Goal: Information Seeking & Learning: Learn about a topic

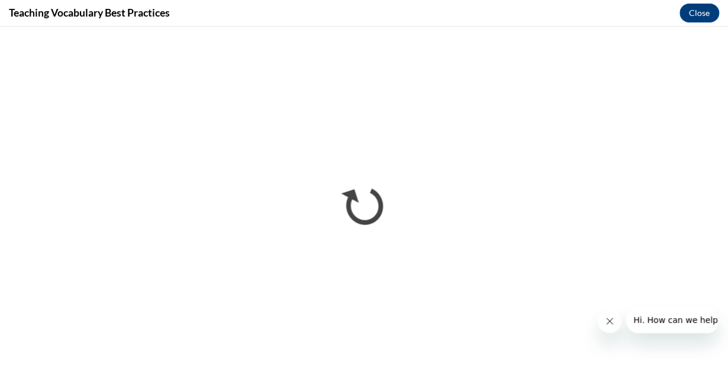
scroll to position [1380, 0]
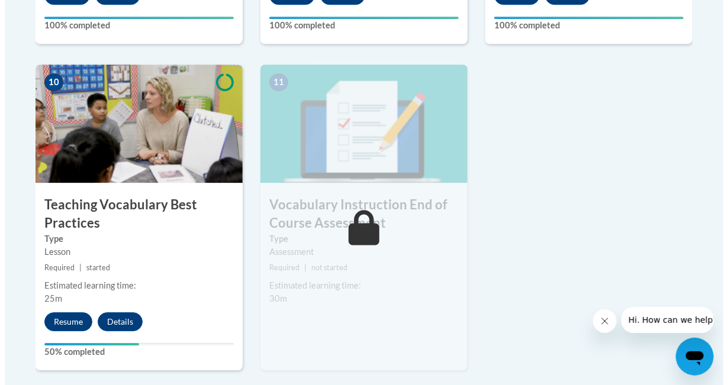
scroll to position [1337, 0]
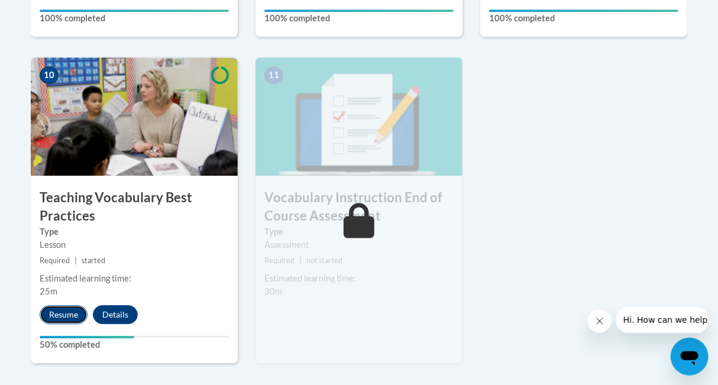
click at [69, 312] on button "Resume" at bounding box center [64, 314] width 48 height 19
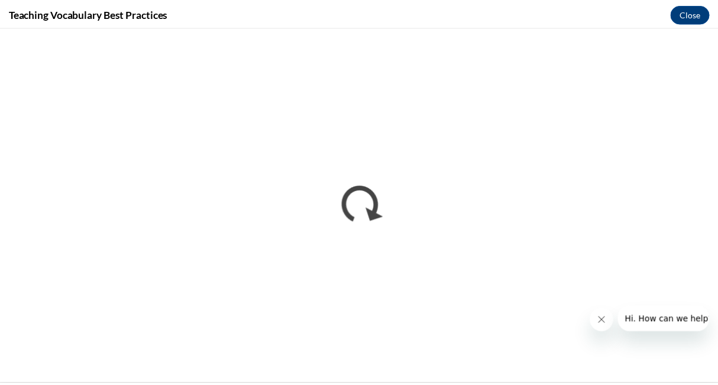
scroll to position [0, 0]
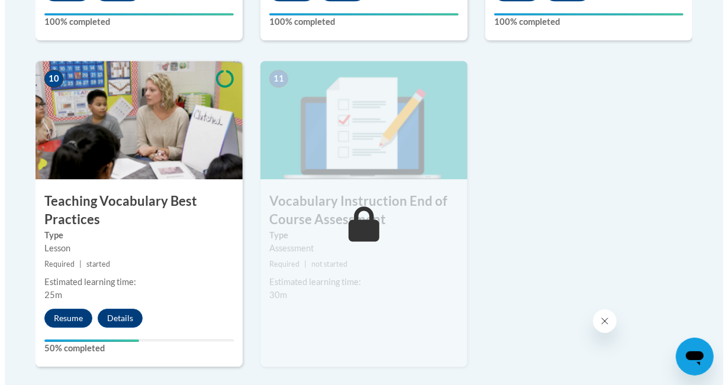
scroll to position [1342, 0]
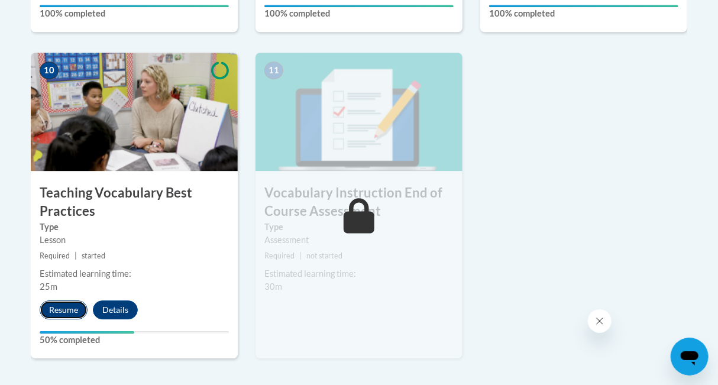
click at [60, 313] on button "Resume" at bounding box center [64, 310] width 48 height 19
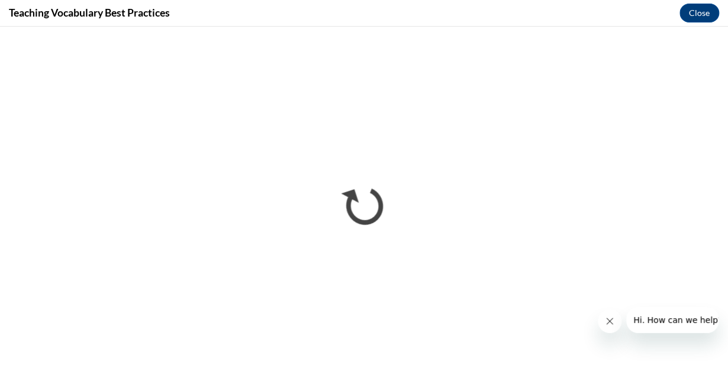
scroll to position [0, 0]
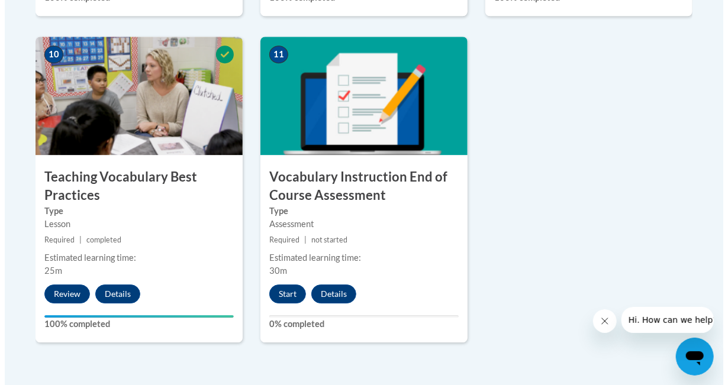
scroll to position [1413, 0]
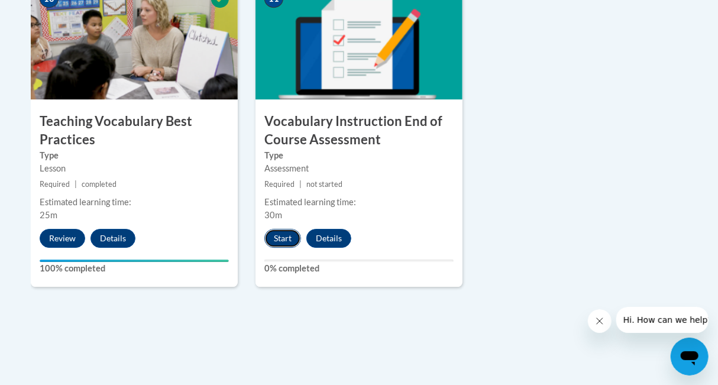
click at [286, 231] on button "Start" at bounding box center [282, 238] width 37 height 19
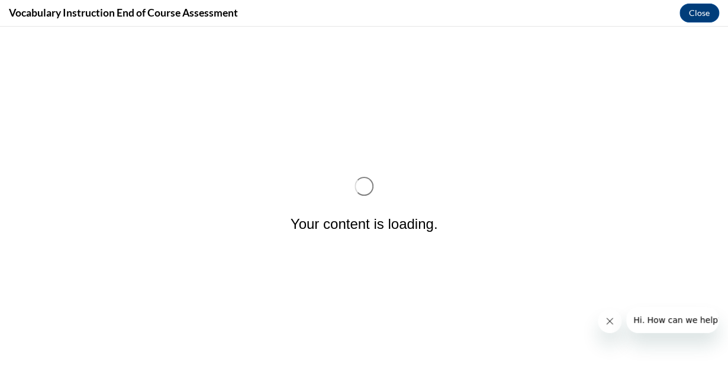
scroll to position [0, 0]
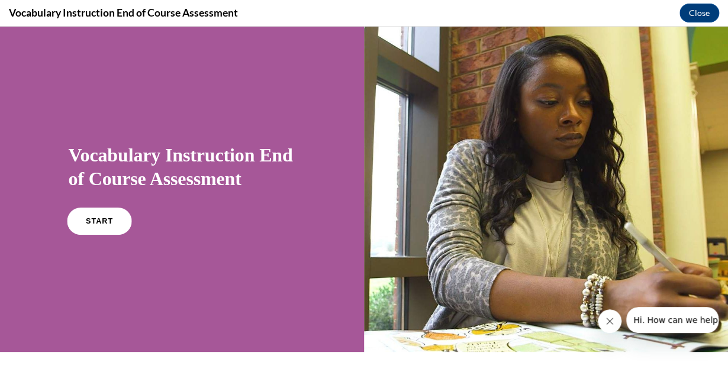
click at [95, 210] on link "START" at bounding box center [99, 221] width 64 height 27
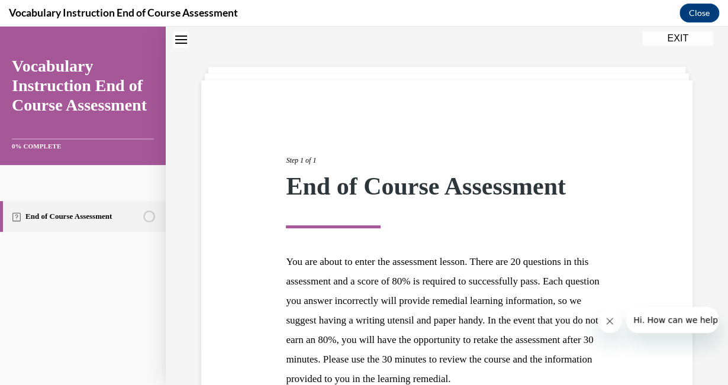
scroll to position [177, 0]
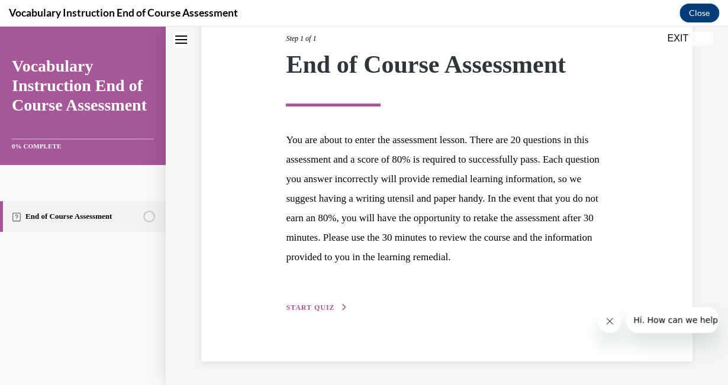
click at [309, 310] on span "START QUIZ" at bounding box center [310, 308] width 49 height 8
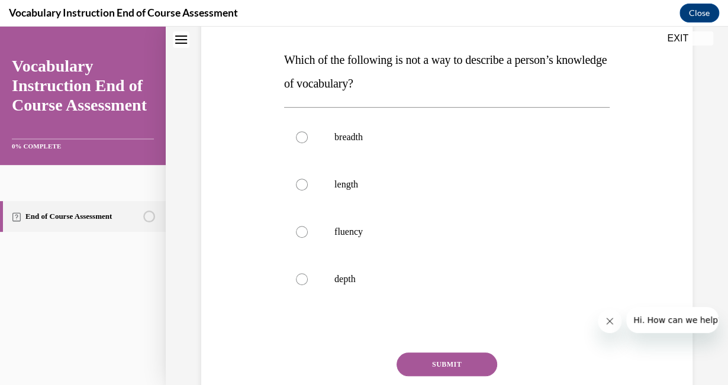
scroll to position [0, 0]
